Goal: Information Seeking & Learning: Learn about a topic

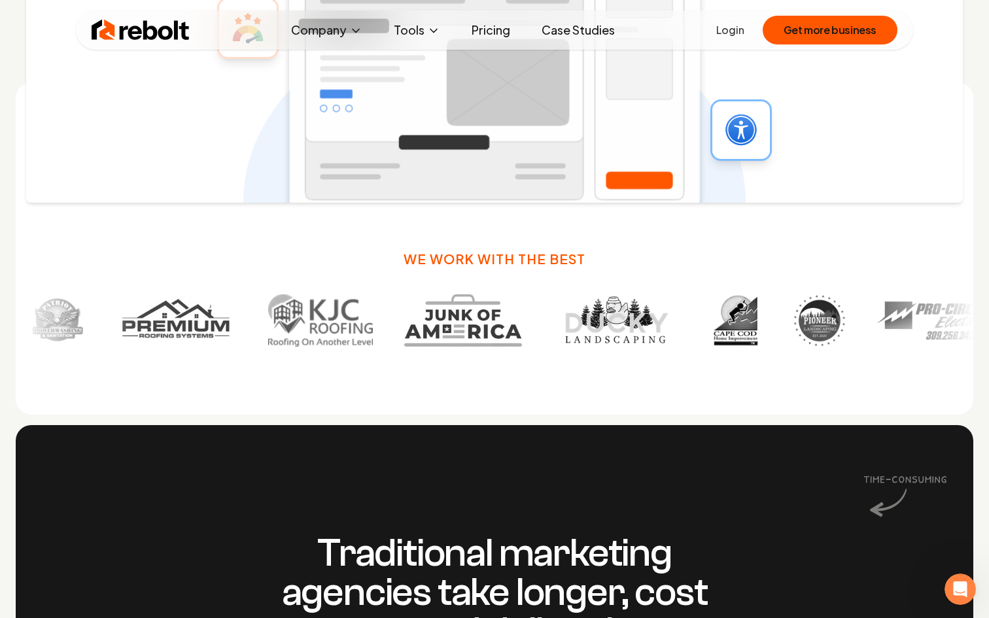
scroll to position [835, 0]
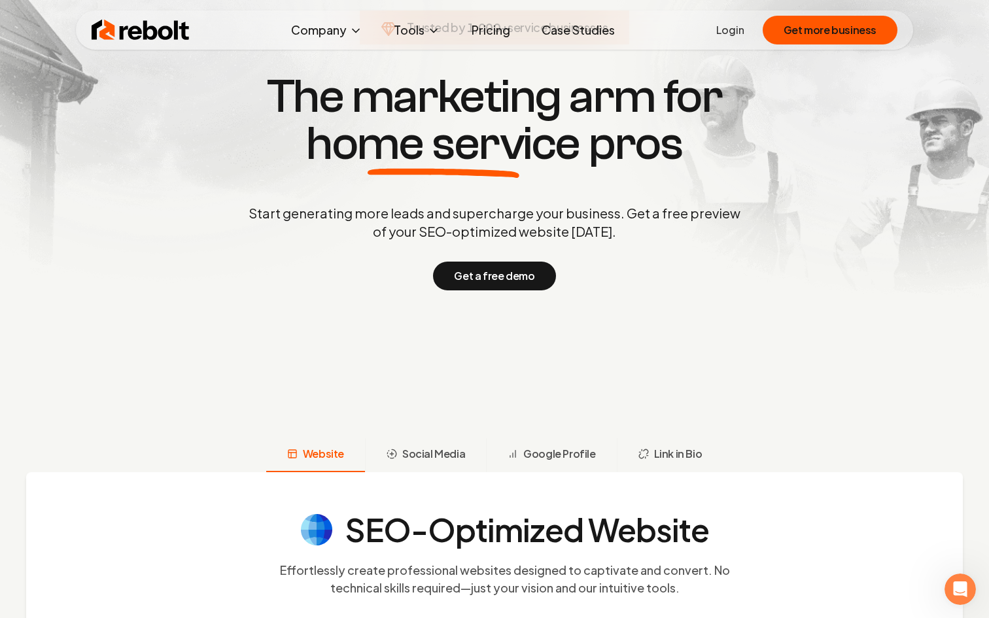
scroll to position [0, 0]
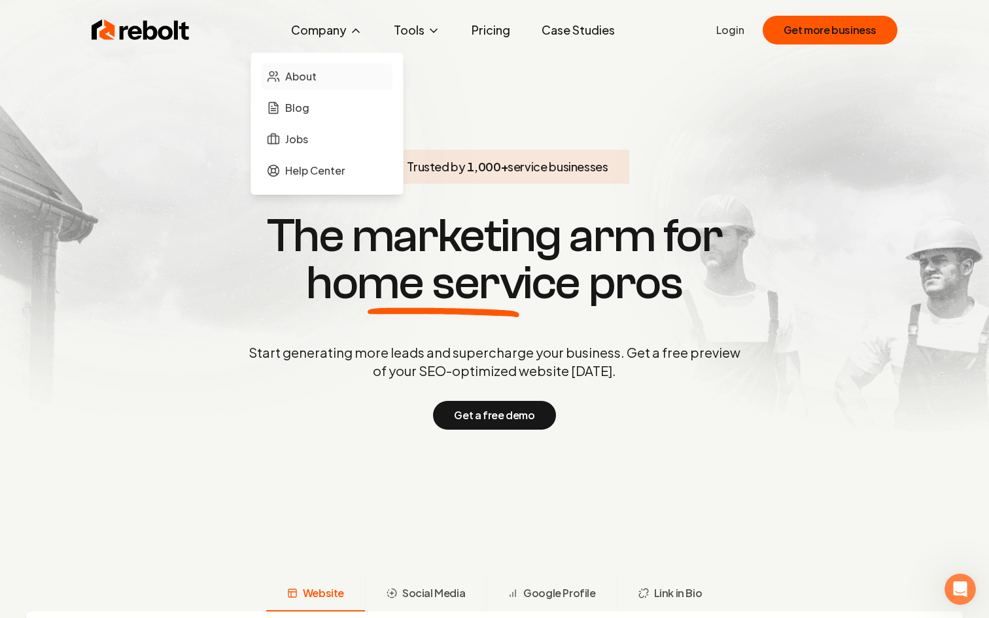
click at [305, 80] on span "About" at bounding box center [300, 77] width 31 height 16
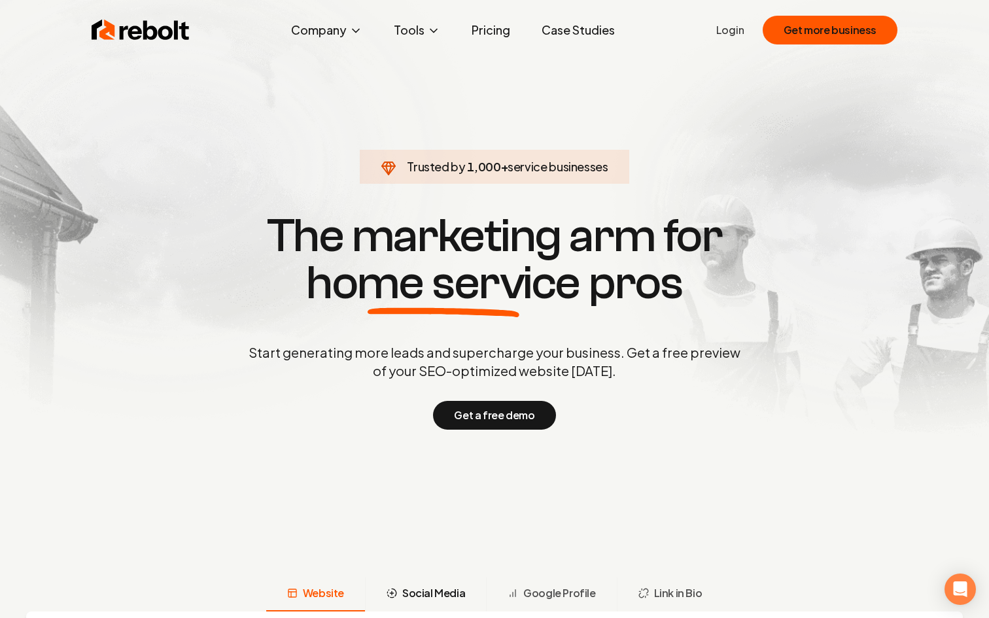
click at [440, 594] on span "Social Media" at bounding box center [433, 594] width 63 height 16
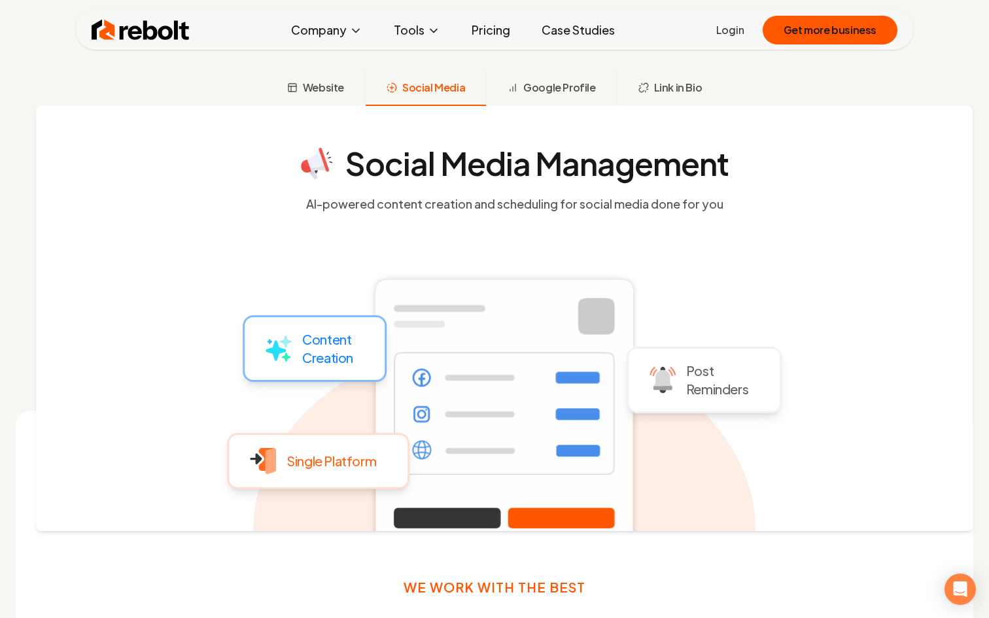
scroll to position [513, 0]
